Goal: Transaction & Acquisition: Download file/media

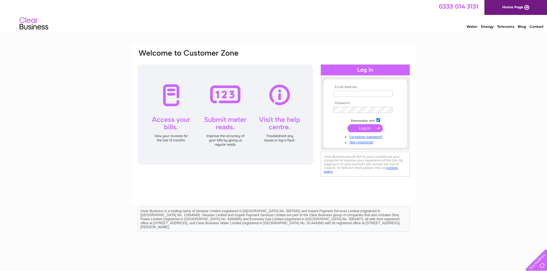
click at [339, 94] on input "text" at bounding box center [362, 94] width 59 height 6
type input "monikalukasz9@gmail.com"
click at [347, 125] on input "submit" at bounding box center [364, 129] width 35 height 8
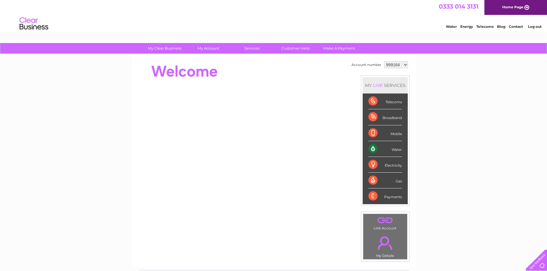
click at [406, 65] on select "999164 1129797 1140415" at bounding box center [396, 64] width 24 height 7
select select "1140415"
click at [384, 61] on select "999164 1129797 1140415" at bounding box center [396, 64] width 24 height 7
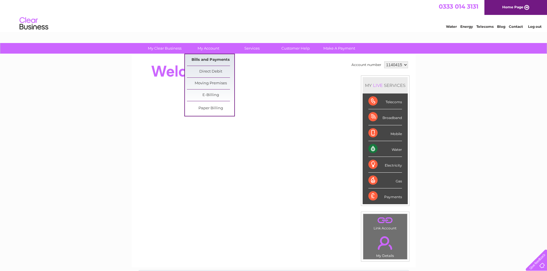
click at [204, 59] on link "Bills and Payments" at bounding box center [210, 59] width 47 height 11
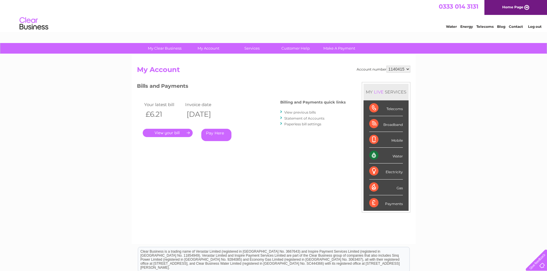
click at [167, 132] on link "." at bounding box center [168, 133] width 50 height 8
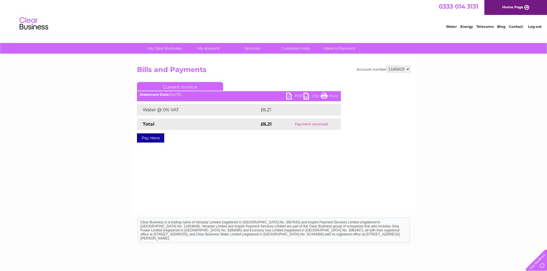
click at [289, 95] on link "PDF" at bounding box center [294, 97] width 17 height 8
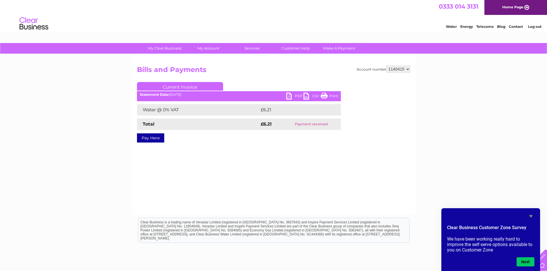
click at [407, 69] on select "999164 1129797 1140415" at bounding box center [399, 69] width 24 height 7
select select "1129797"
click at [387, 66] on select "999164 1129797 1140415" at bounding box center [399, 69] width 24 height 7
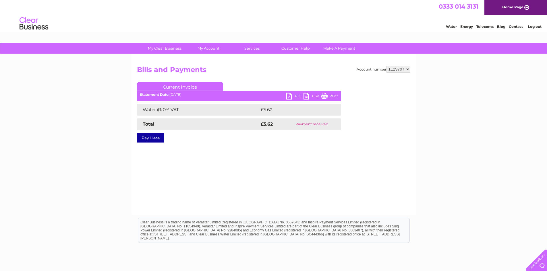
drag, startPoint x: 442, startPoint y: 18, endPoint x: 333, endPoint y: 96, distance: 133.8
click at [333, 96] on link "Print" at bounding box center [329, 97] width 17 height 8
click at [297, 96] on link "PDF" at bounding box center [294, 97] width 17 height 8
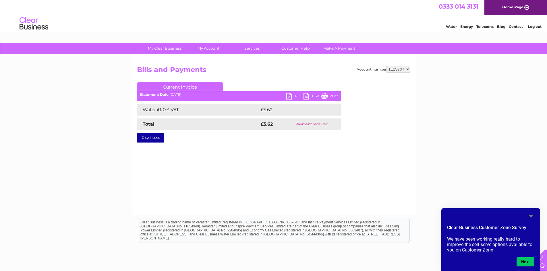
drag, startPoint x: 338, startPoint y: 59, endPoint x: 344, endPoint y: 59, distance: 6.0
click at [338, 59] on div "Account number 999164 1129797 1140415 Bills and Payments Current Invoice PDF CS…" at bounding box center [274, 134] width 284 height 161
click at [408, 68] on select "999164 1129797 1140415" at bounding box center [399, 69] width 24 height 7
select select "999164"
click at [387, 66] on select "999164 1129797 1140415" at bounding box center [399, 69] width 24 height 7
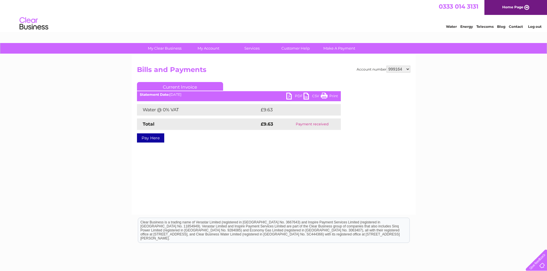
click at [296, 95] on link "PDF" at bounding box center [294, 97] width 17 height 8
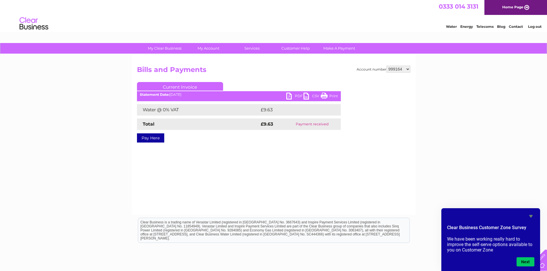
click at [402, 69] on select "999164 1129797 1140415" at bounding box center [399, 69] width 24 height 7
click at [234, 71] on h2 "Bills and Payments" at bounding box center [273, 71] width 273 height 11
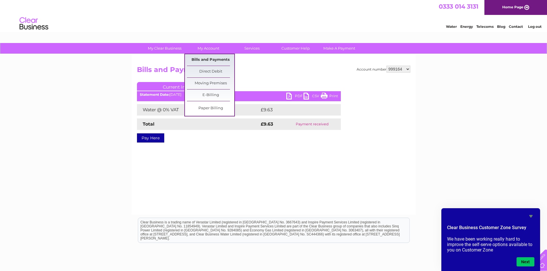
click at [206, 59] on link "Bills and Payments" at bounding box center [210, 59] width 47 height 11
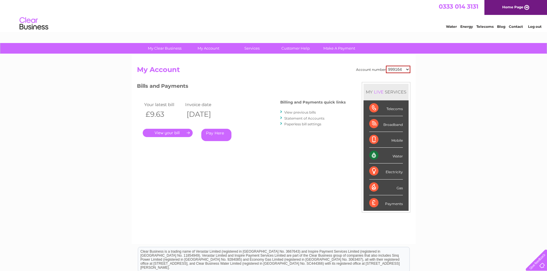
click at [293, 113] on link "View previous bills" at bounding box center [300, 112] width 32 height 4
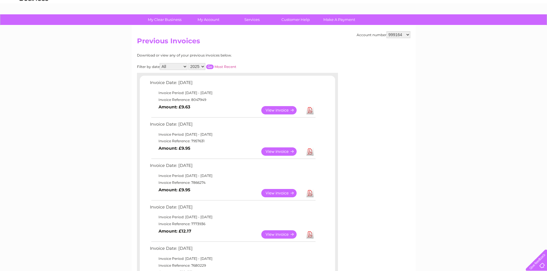
scroll to position [57, 0]
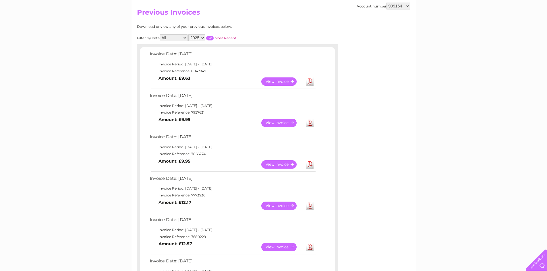
click at [310, 123] on link "Download" at bounding box center [309, 123] width 7 height 8
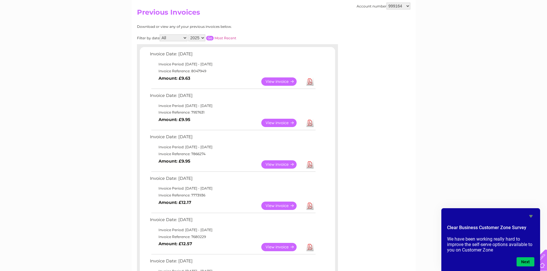
click at [311, 163] on link "Download" at bounding box center [309, 165] width 7 height 8
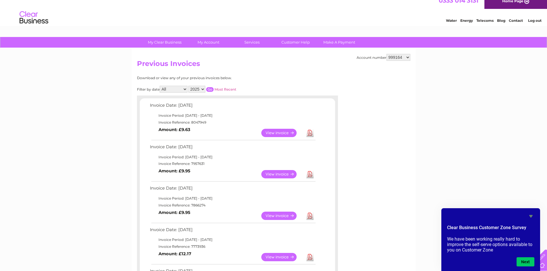
scroll to position [0, 0]
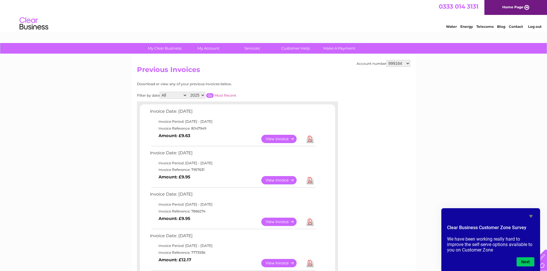
click at [406, 63] on select "999164 1129797 1140415" at bounding box center [399, 63] width 24 height 7
select select "1129797"
click at [387, 60] on select "999164 1129797 1140415" at bounding box center [399, 63] width 24 height 7
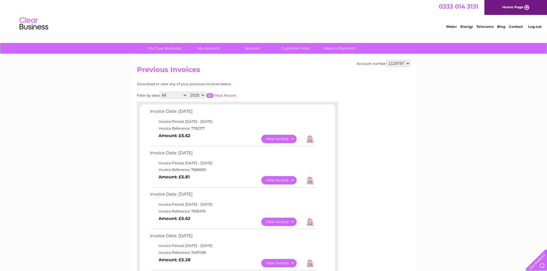
click at [407, 63] on select "999164 1129797 1140415" at bounding box center [399, 63] width 24 height 7
select select "1140415"
click at [387, 60] on select "999164 1129797 1140415" at bounding box center [399, 63] width 24 height 7
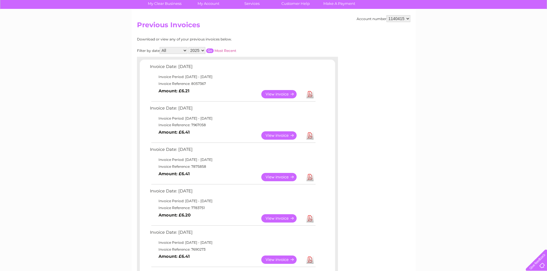
scroll to position [57, 0]
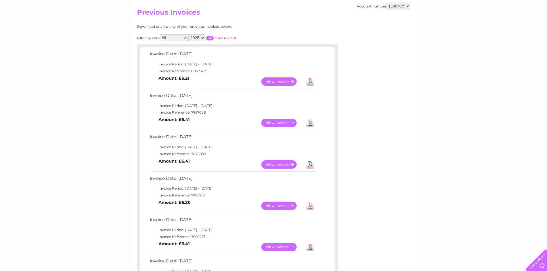
click at [309, 165] on link "Download" at bounding box center [309, 165] width 7 height 8
click at [310, 124] on link "Download" at bounding box center [309, 123] width 7 height 8
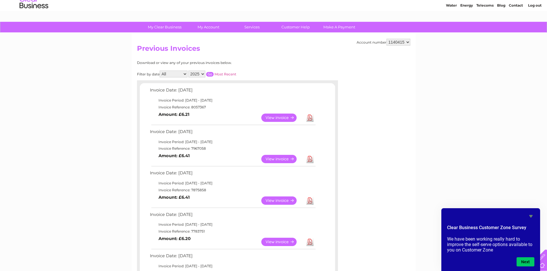
scroll to position [0, 0]
